Goal: Go to known website: Access a specific website the user already knows

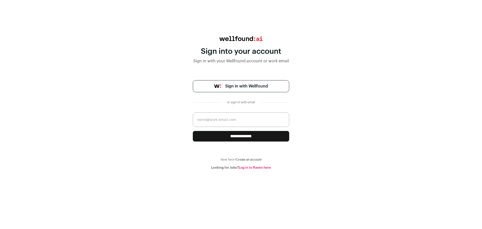
click at [243, 88] on span "Sign in with Wellfound" at bounding box center [246, 86] width 43 height 6
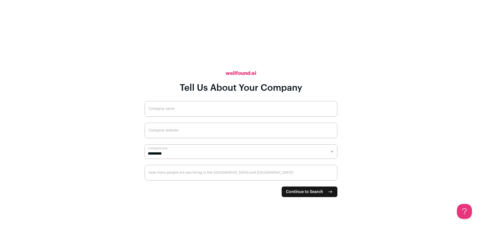
click at [301, 191] on span "Continue to Search" at bounding box center [304, 192] width 37 height 6
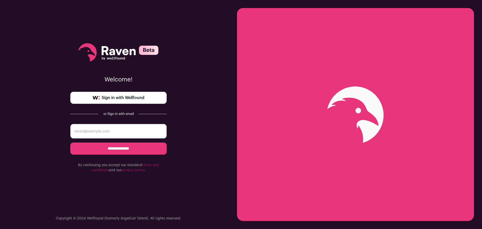
click at [148, 94] on link "Sign in with Wellfound" at bounding box center [118, 98] width 96 height 12
